Goal: Obtain resource: Obtain resource

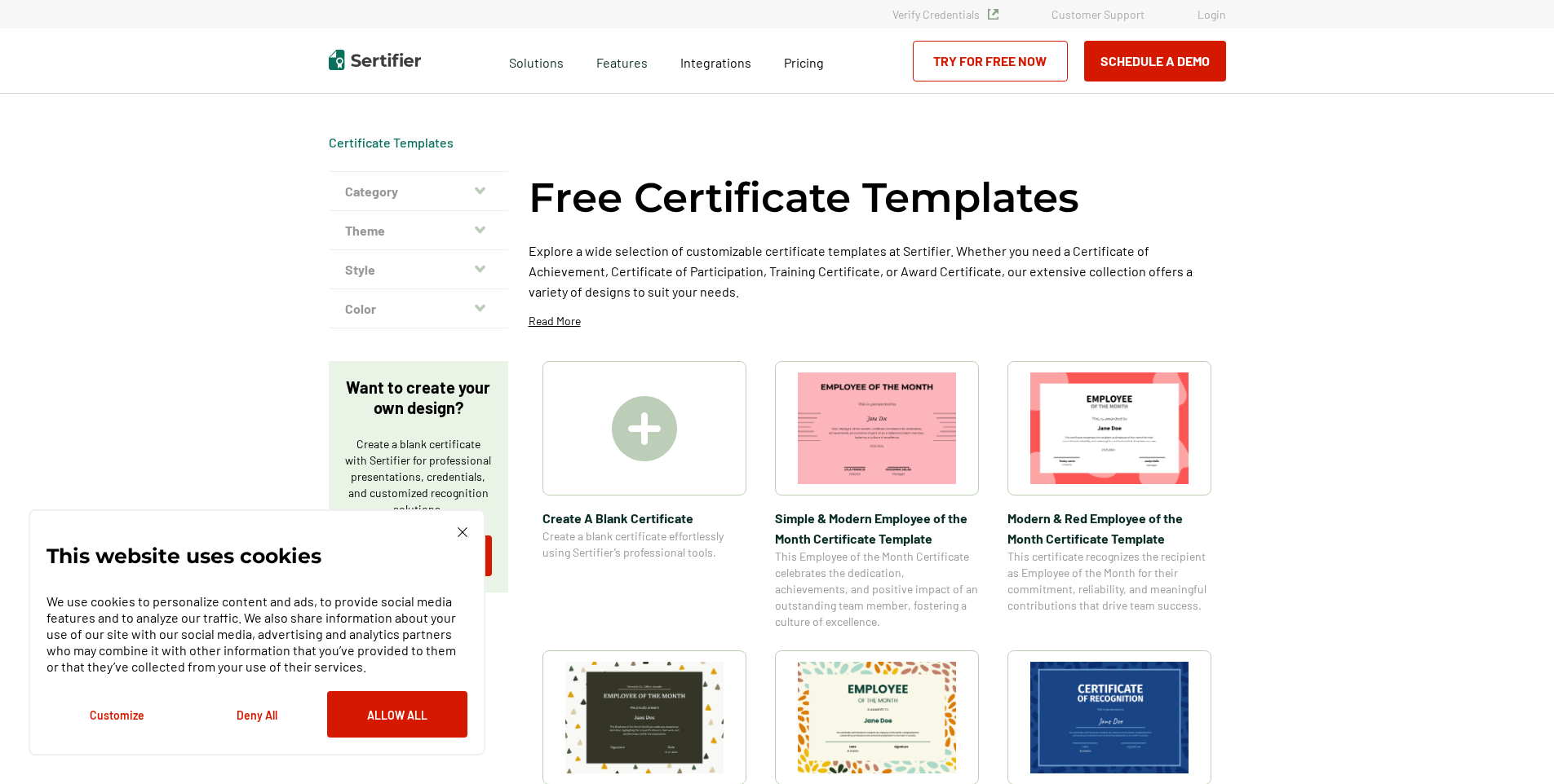
click at [1148, 413] on img at bounding box center [1109, 428] width 158 height 112
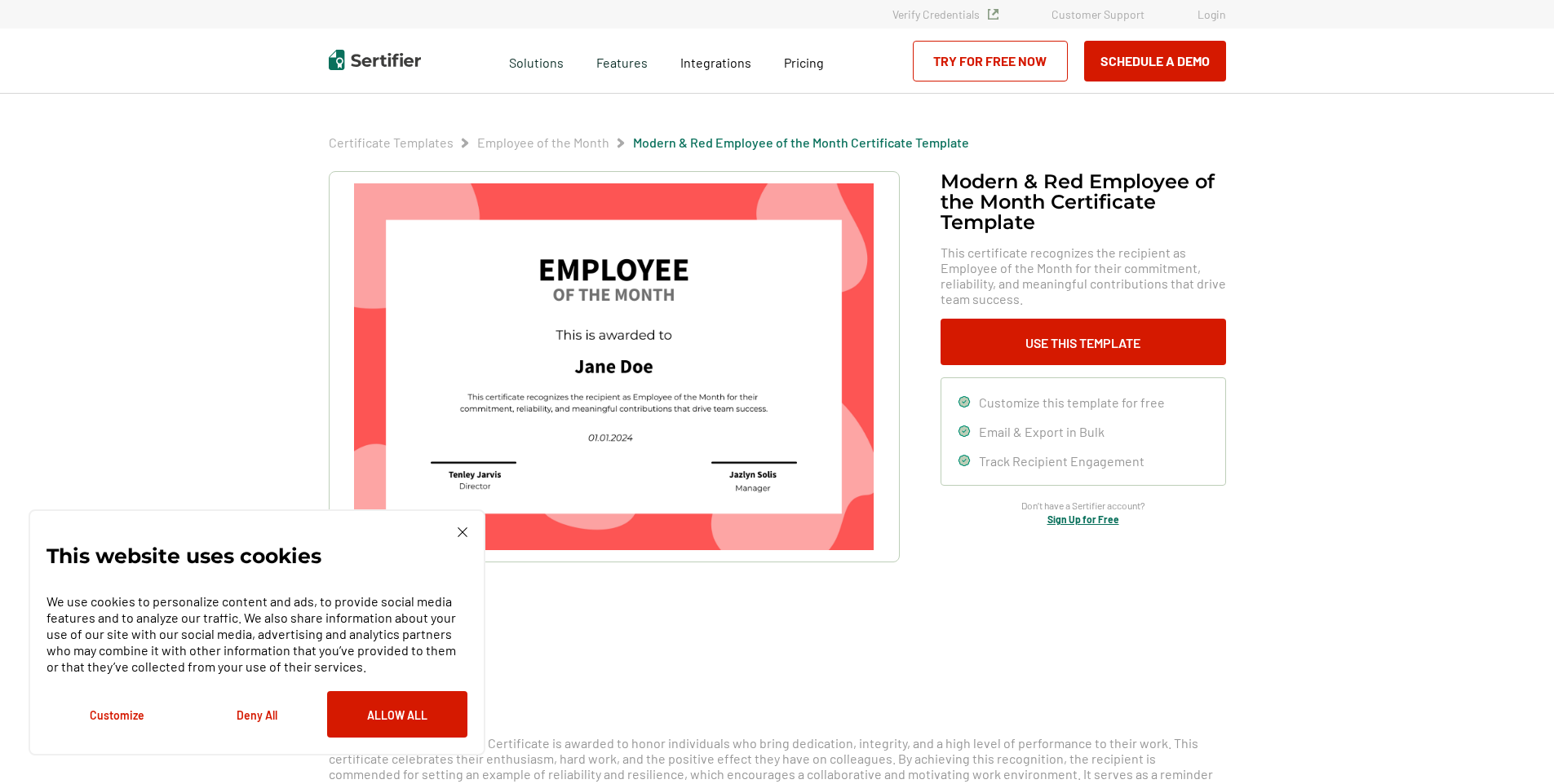
click at [458, 530] on img at bounding box center [462, 532] width 10 height 10
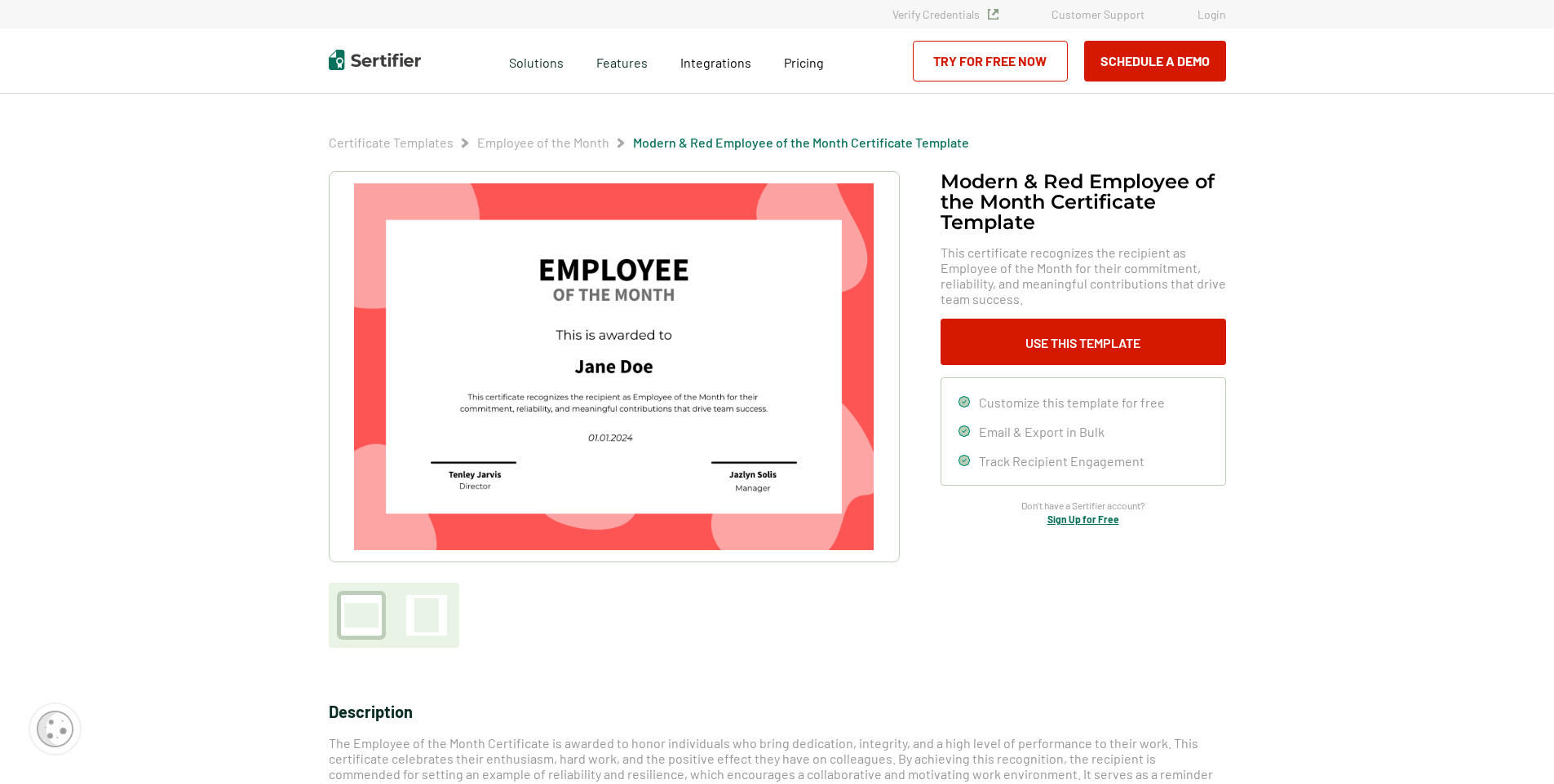
click at [503, 474] on img at bounding box center [614, 367] width 519 height 367
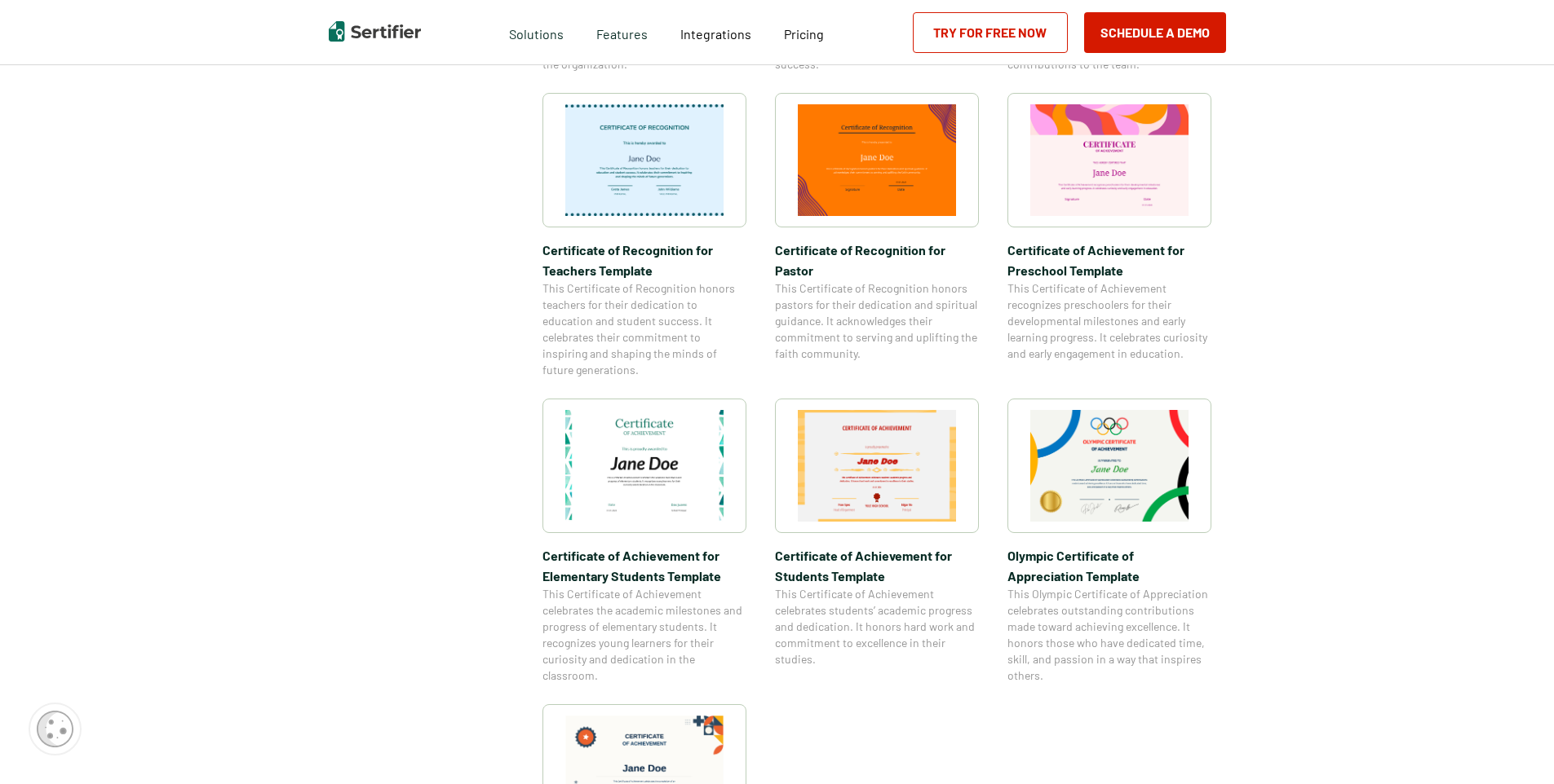
scroll to position [852, 0]
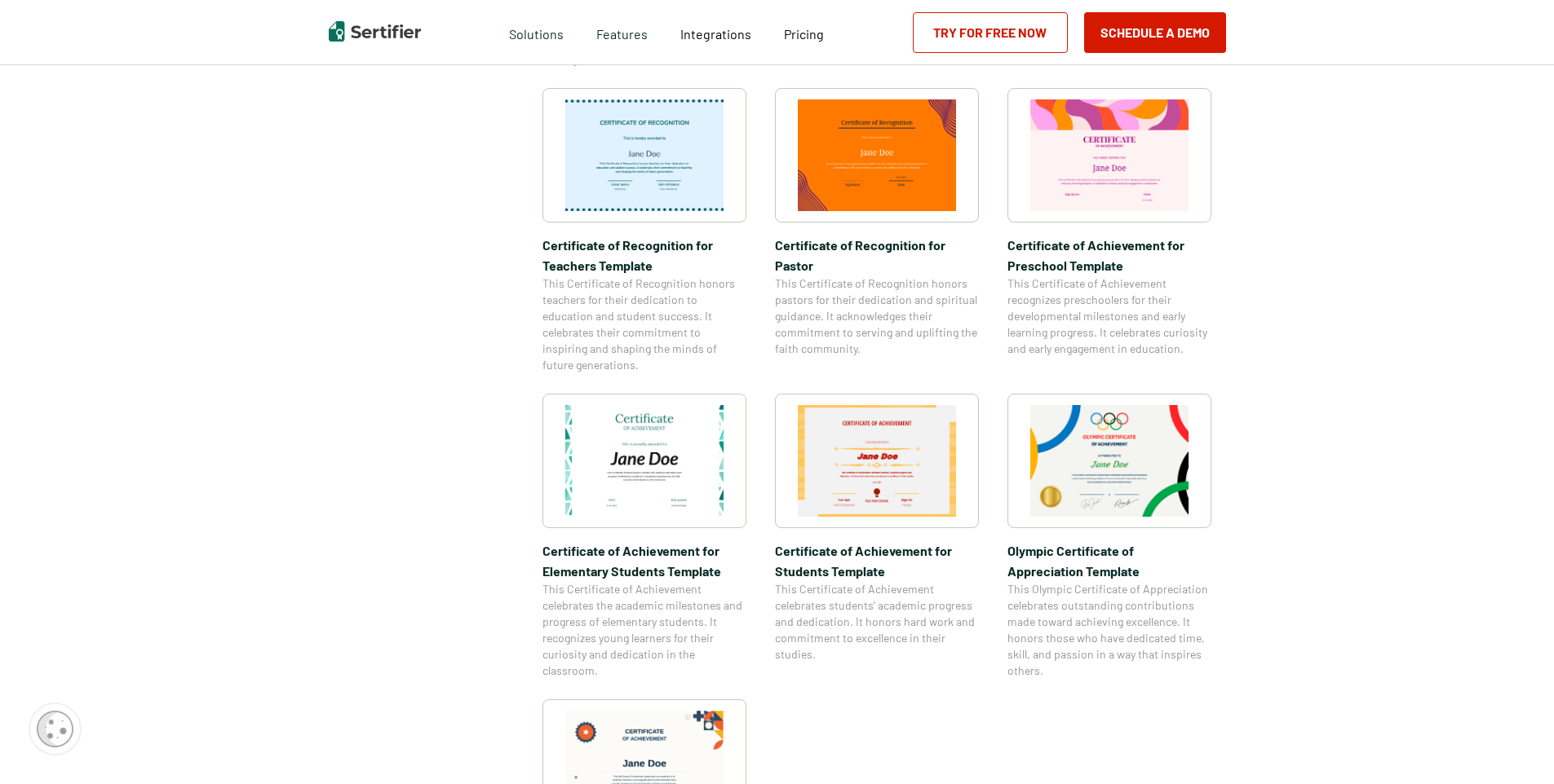
click at [1170, 432] on img at bounding box center [1109, 461] width 158 height 112
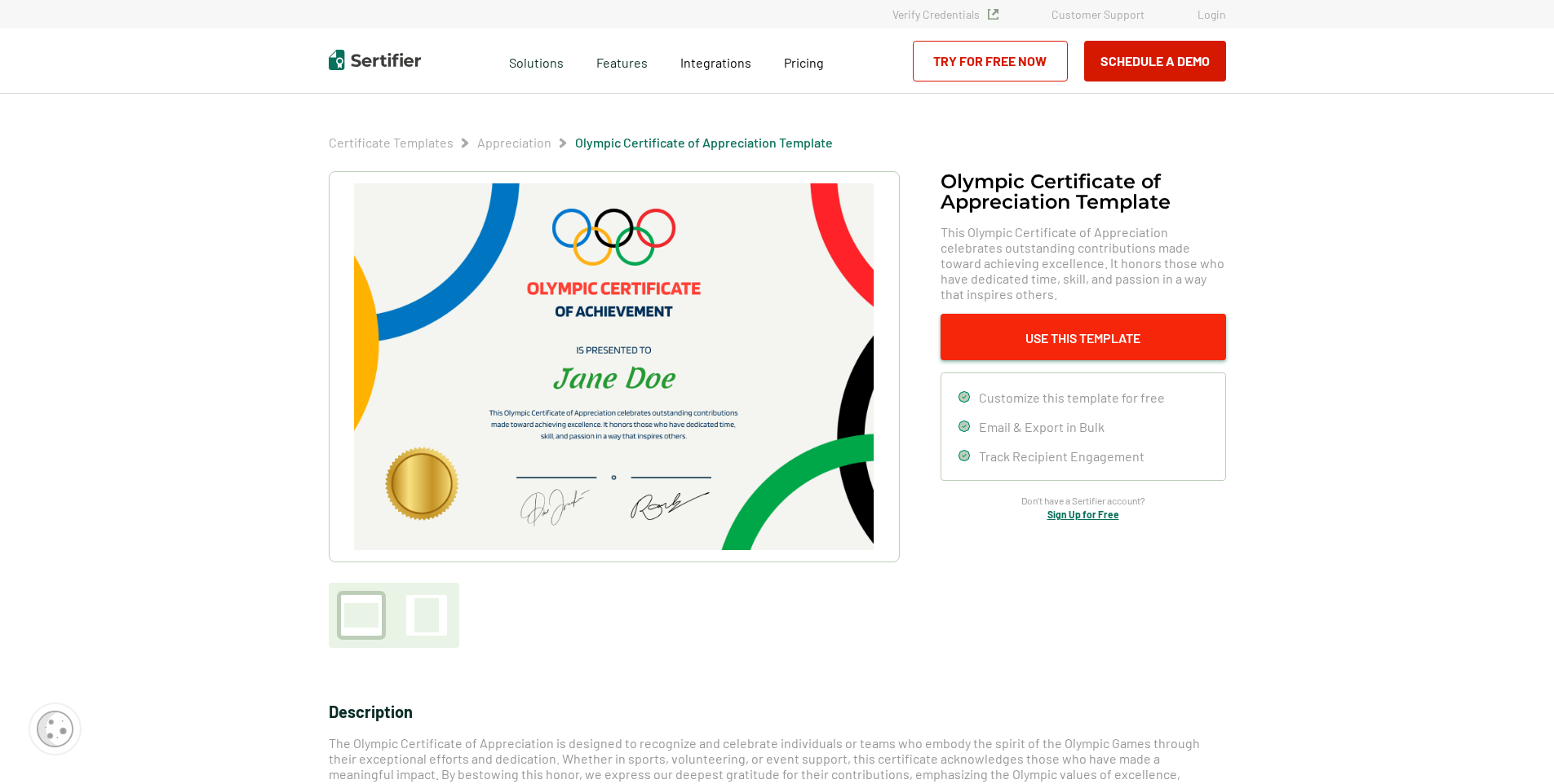
click at [1122, 346] on button "Use This Template" at bounding box center [1083, 337] width 286 height 47
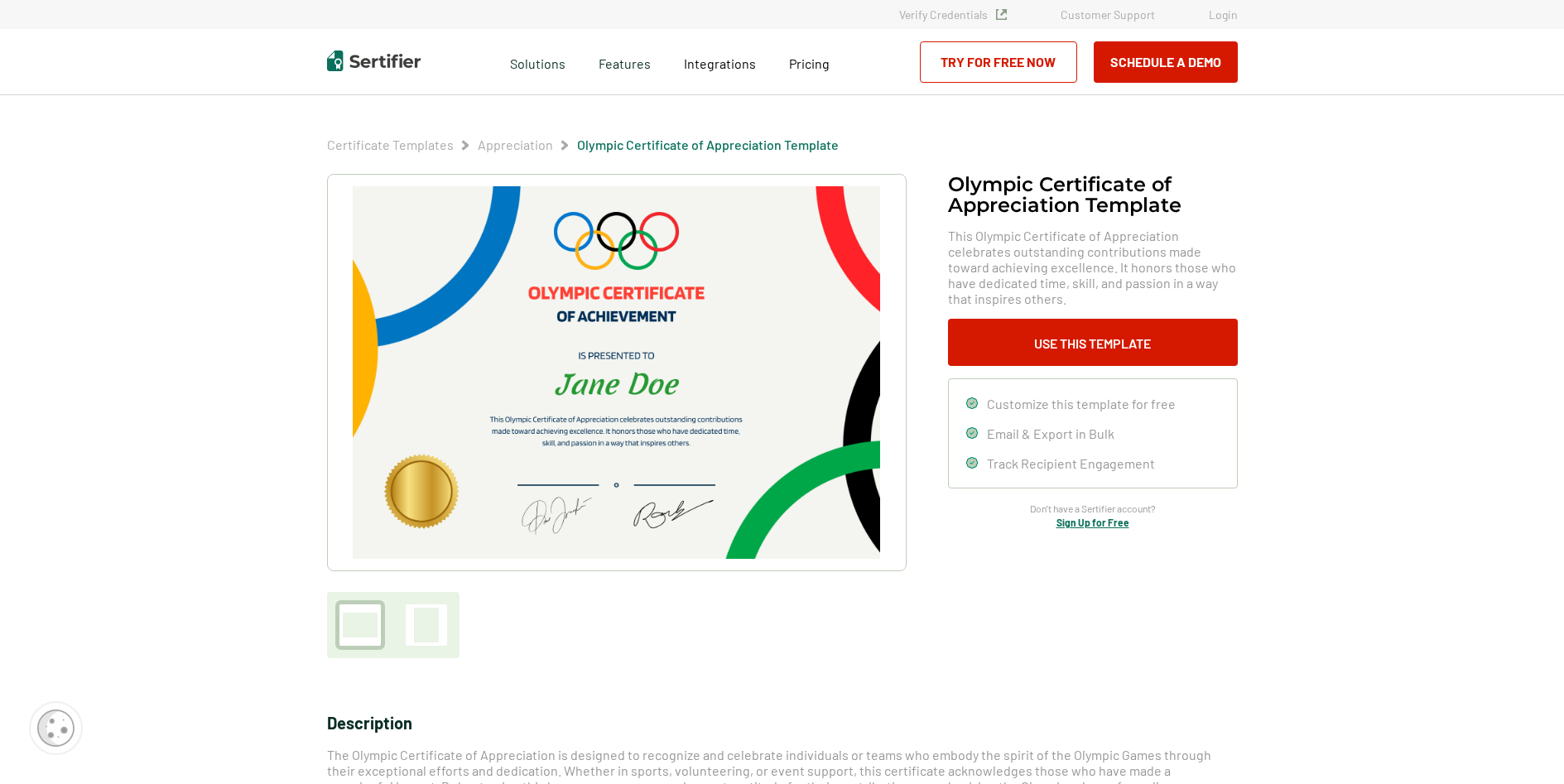
click at [1023, 63] on link "Try for Free Now" at bounding box center [998, 62] width 157 height 42
